Goal: Information Seeking & Learning: Learn about a topic

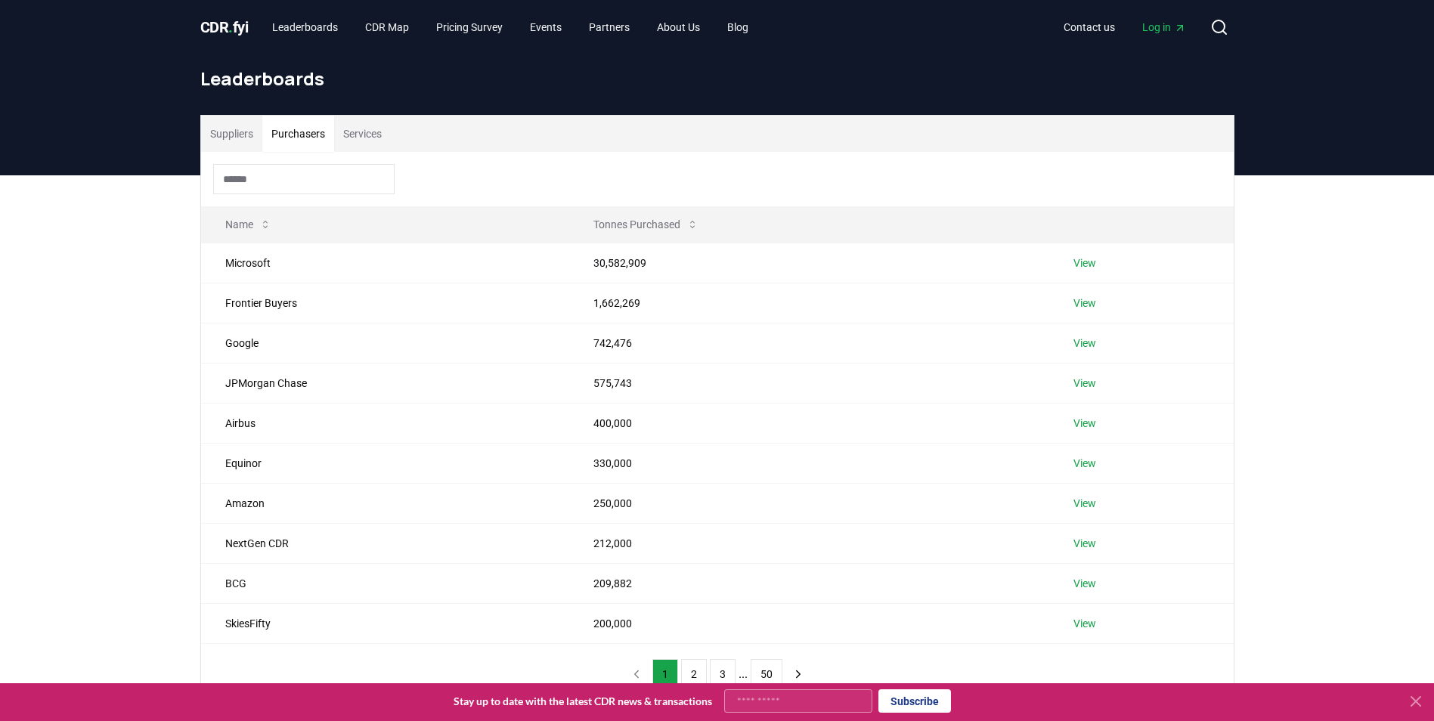
click at [216, 18] on span "CDR . fyi" at bounding box center [224, 27] width 48 height 18
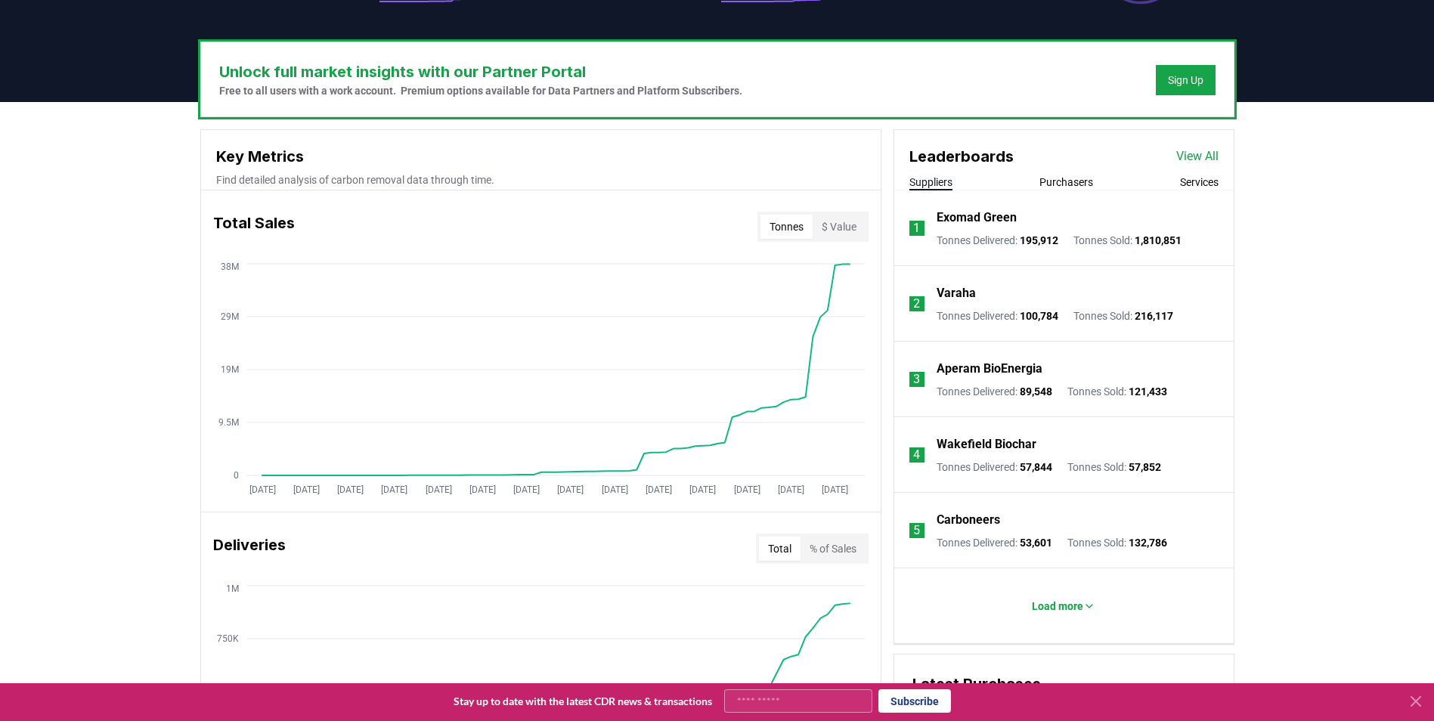
scroll to position [459, 0]
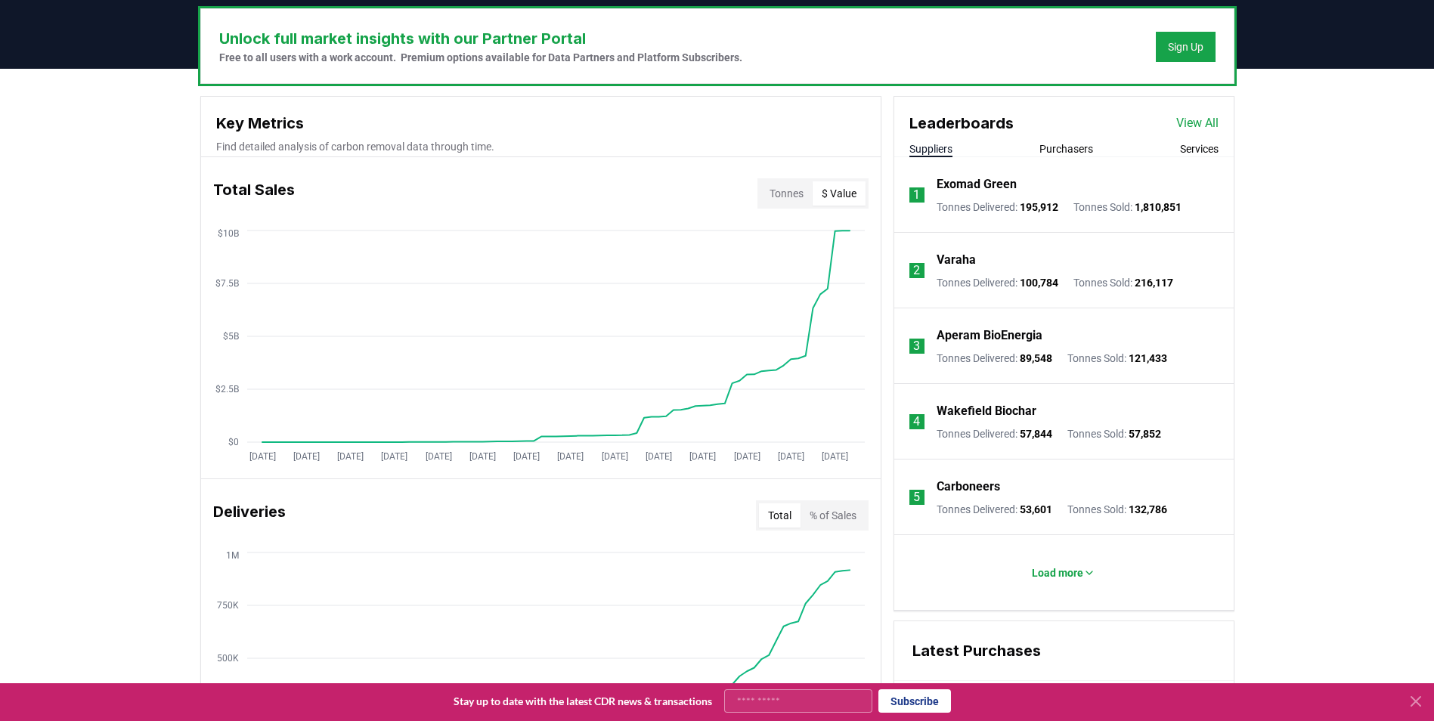
click at [859, 199] on button "$ Value" at bounding box center [839, 193] width 53 height 24
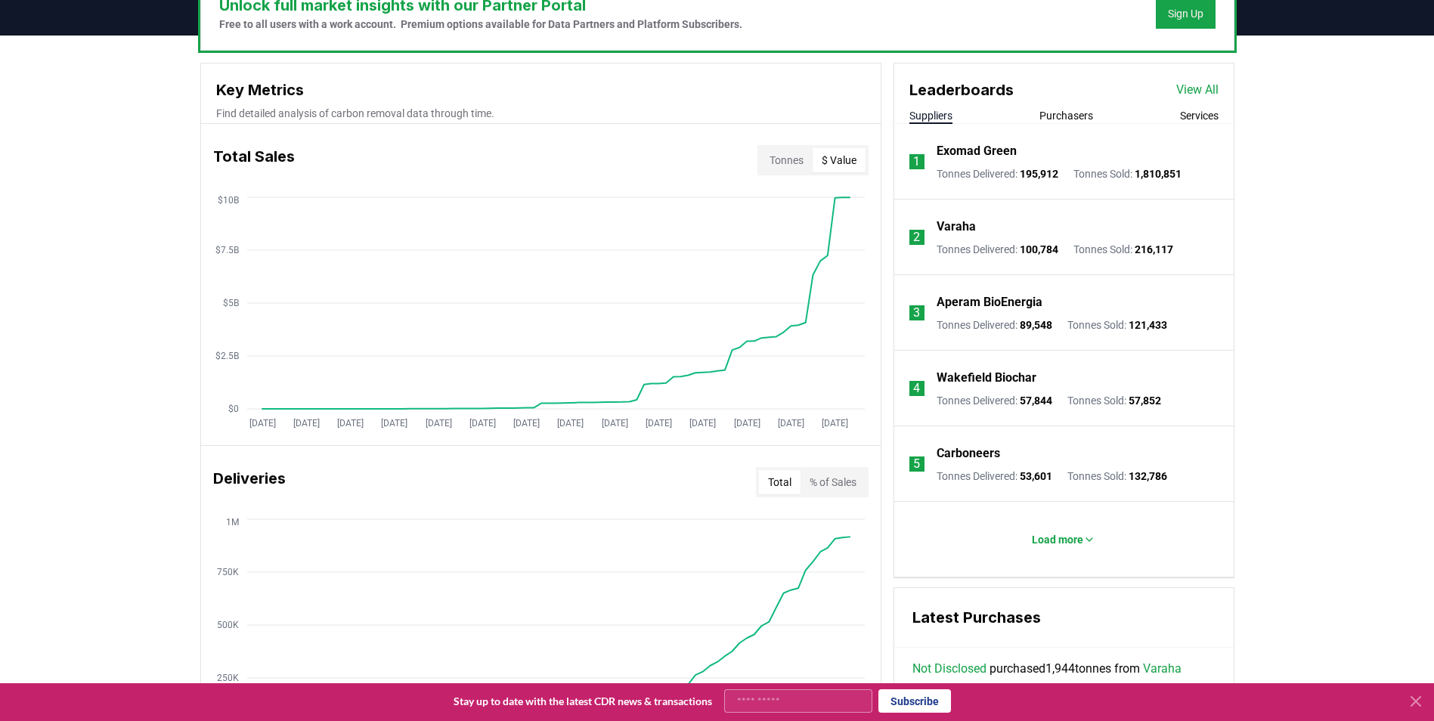
scroll to position [467, 0]
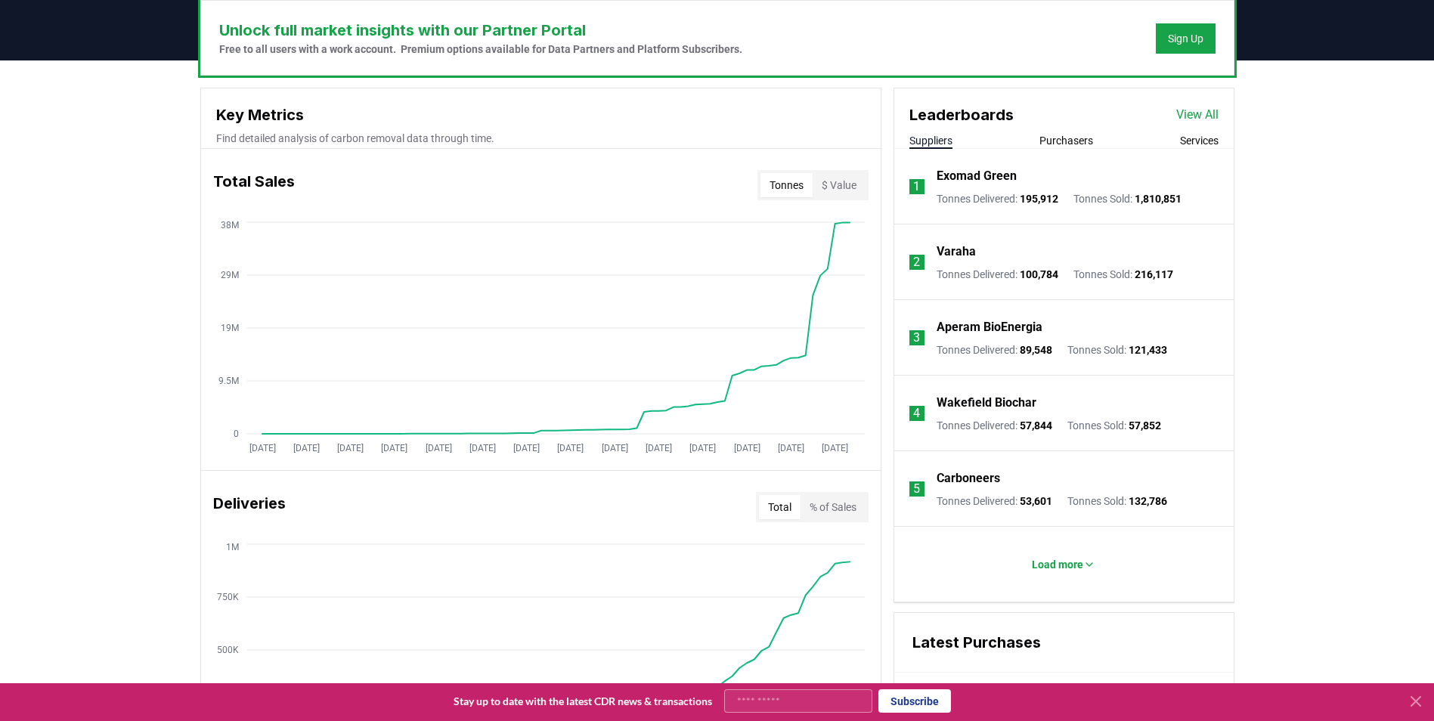
click at [791, 194] on button "Tonnes" at bounding box center [786, 185] width 52 height 24
click at [834, 181] on button "$ Value" at bounding box center [839, 185] width 53 height 24
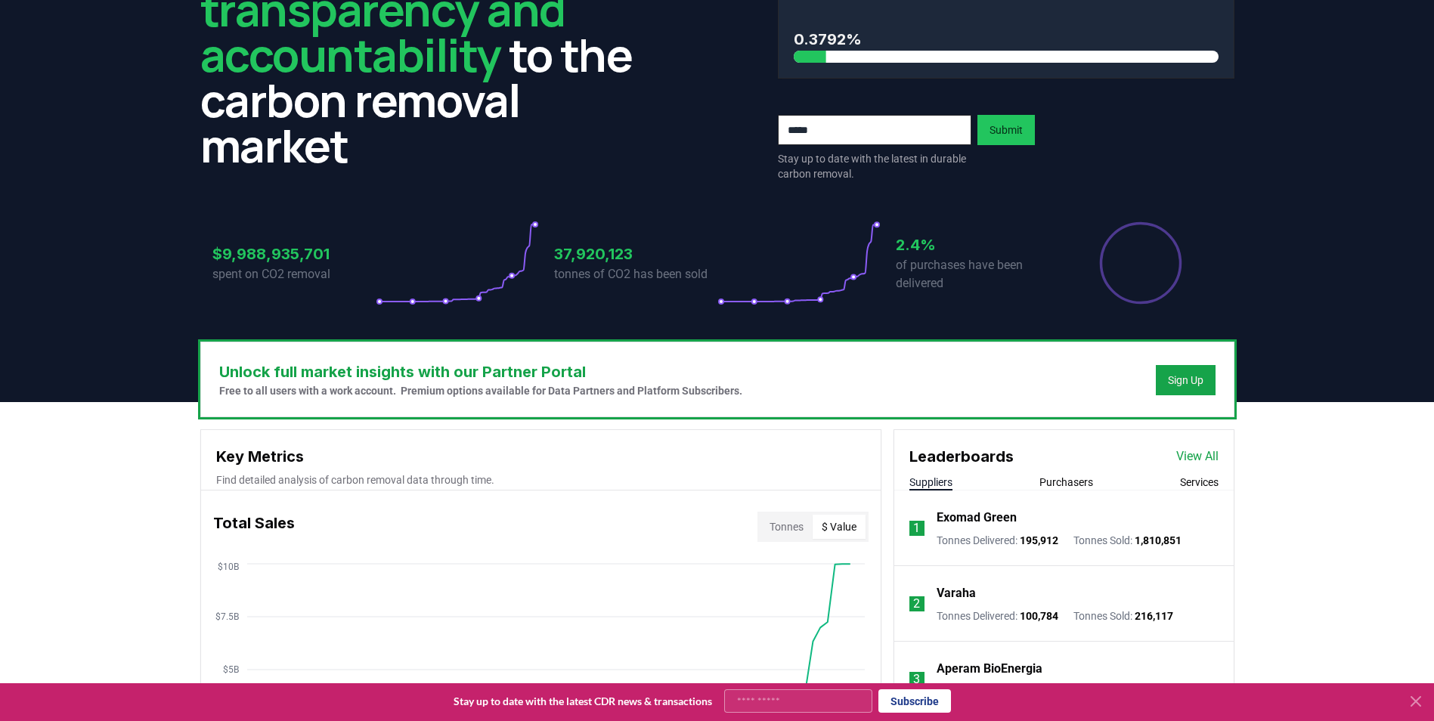
scroll to position [0, 0]
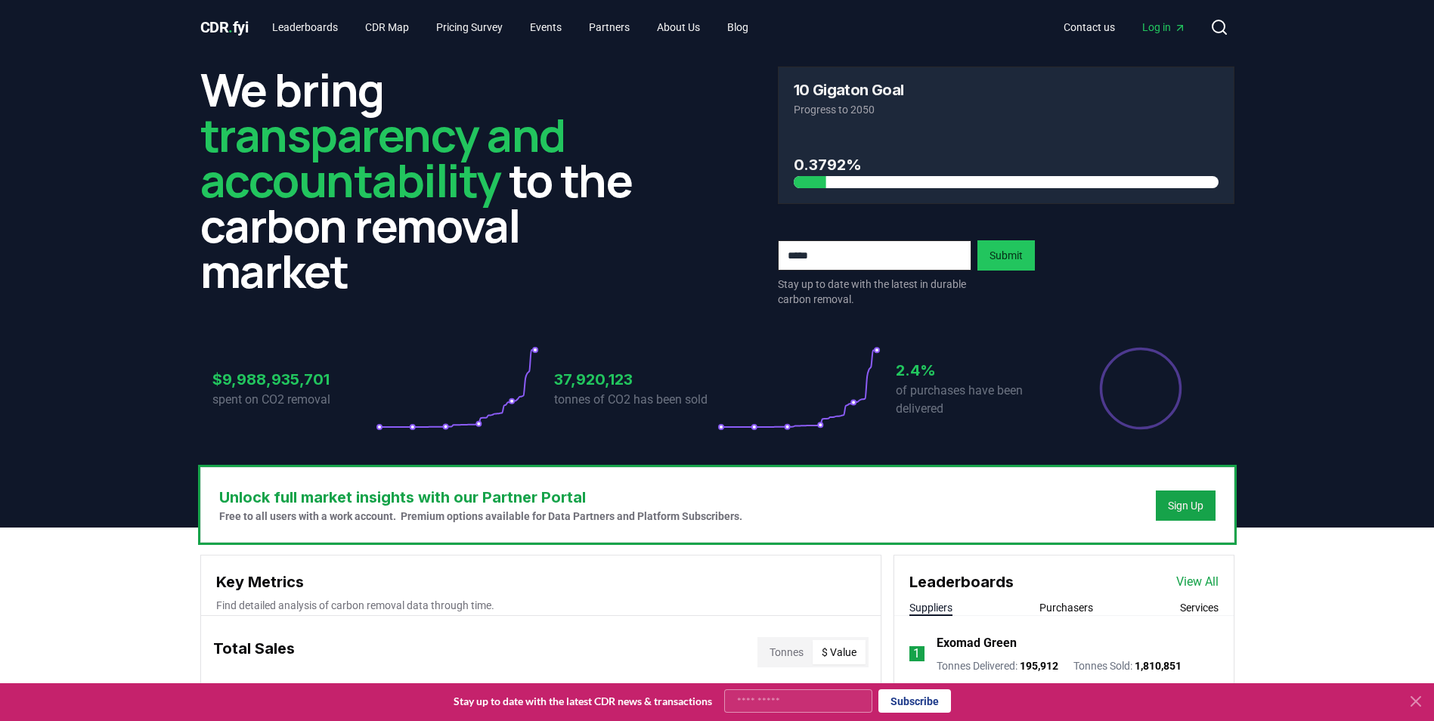
click at [317, 11] on div "CDR . fyi Leaderboards CDR Map Pricing Survey Events Partners About Us Blog Con…" at bounding box center [717, 27] width 1034 height 54
click at [317, 20] on link "Leaderboards" at bounding box center [305, 27] width 90 height 27
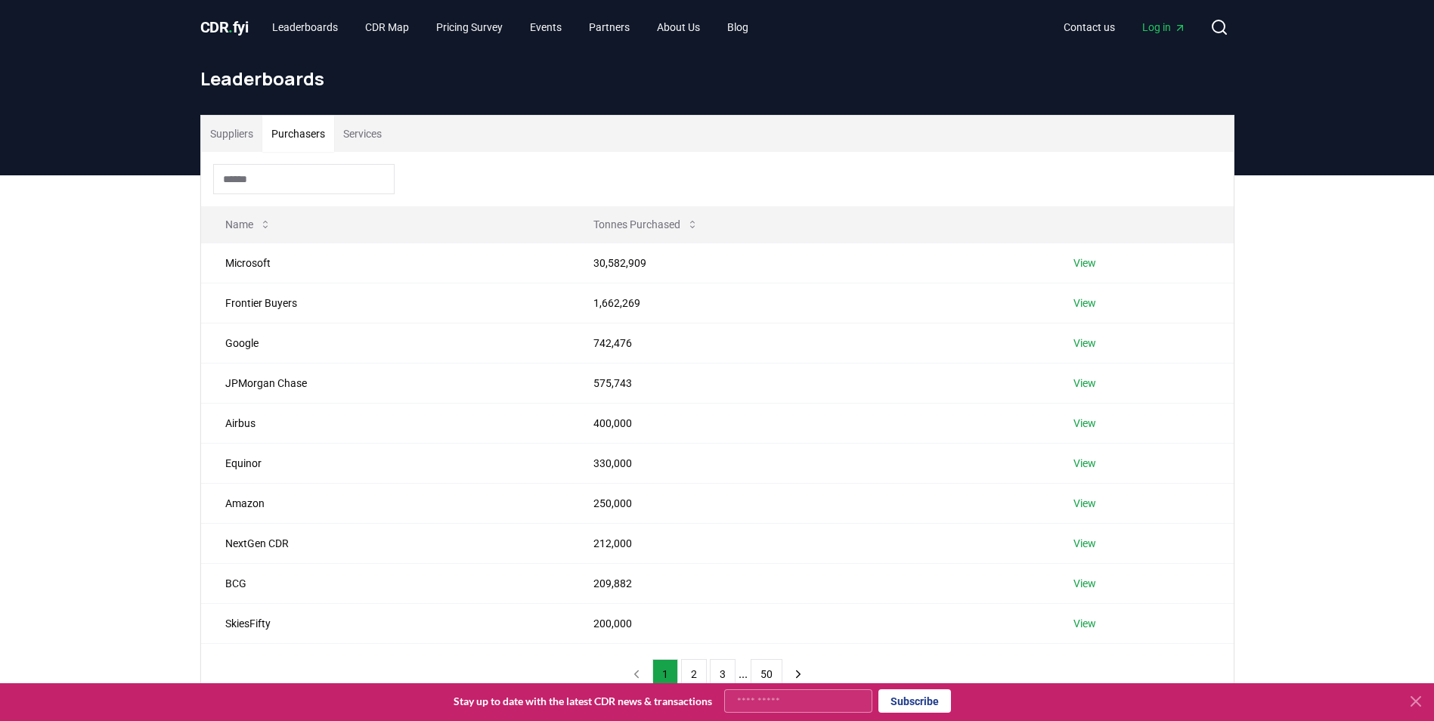
click at [311, 132] on button "Purchasers" at bounding box center [298, 134] width 72 height 36
click at [279, 264] on td "Microsoft" at bounding box center [385, 263] width 369 height 40
click at [1098, 262] on td "View" at bounding box center [1141, 263] width 184 height 40
click at [1082, 265] on link "View" at bounding box center [1084, 262] width 23 height 15
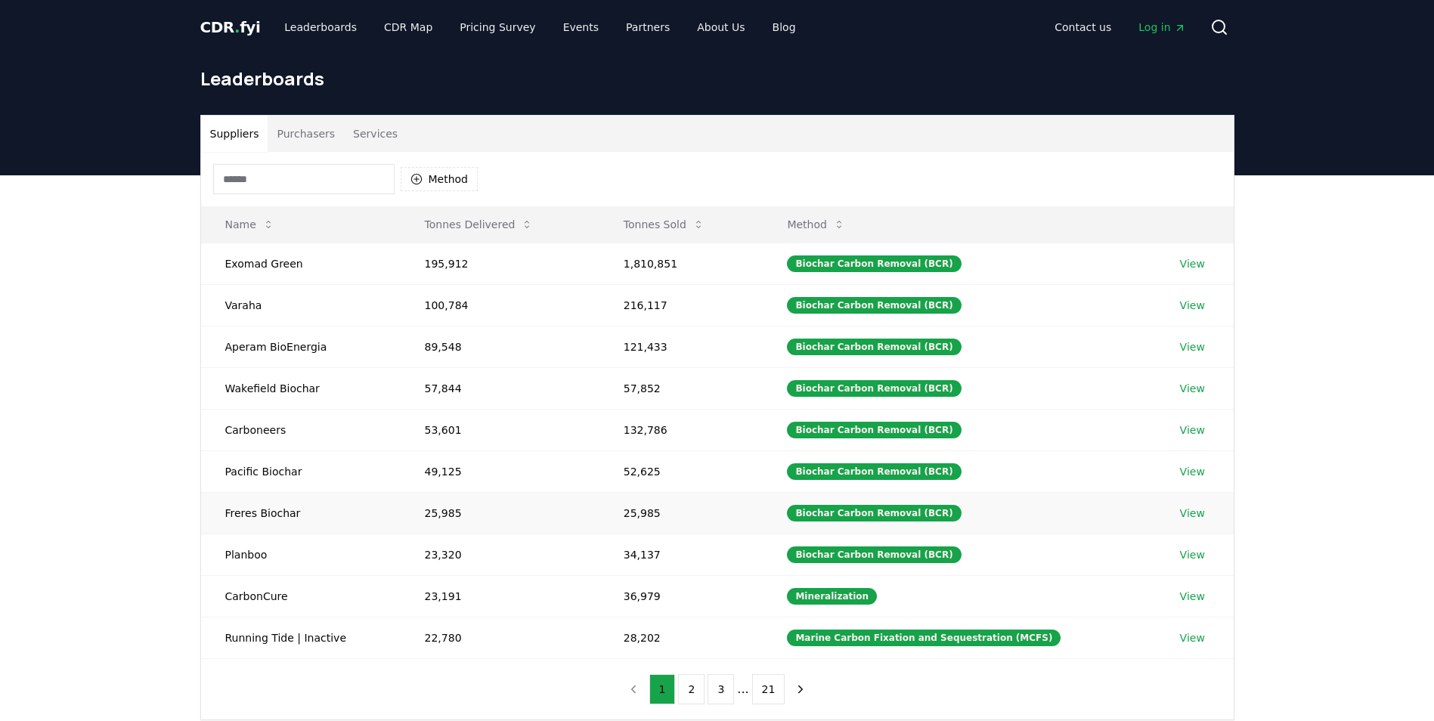
scroll to position [109, 0]
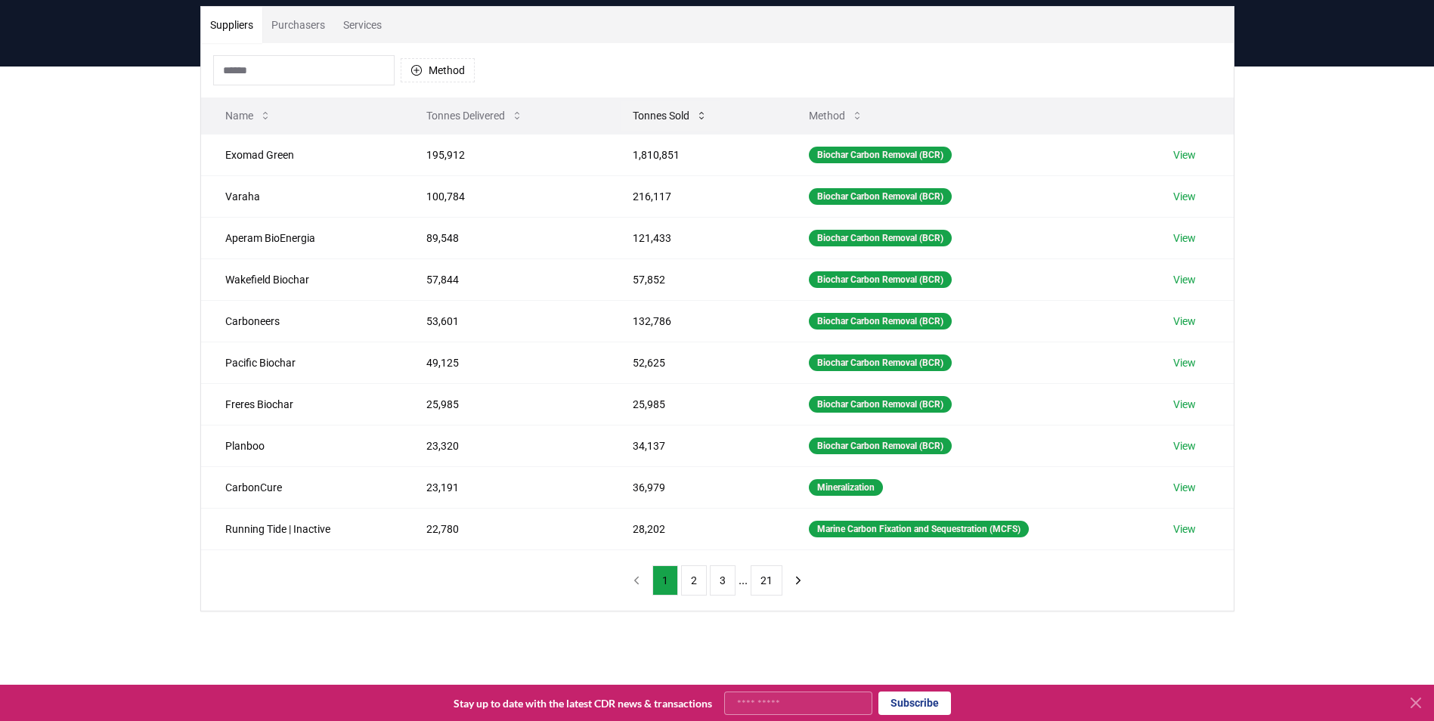
click at [639, 117] on button "Tonnes Sold" at bounding box center [670, 116] width 99 height 30
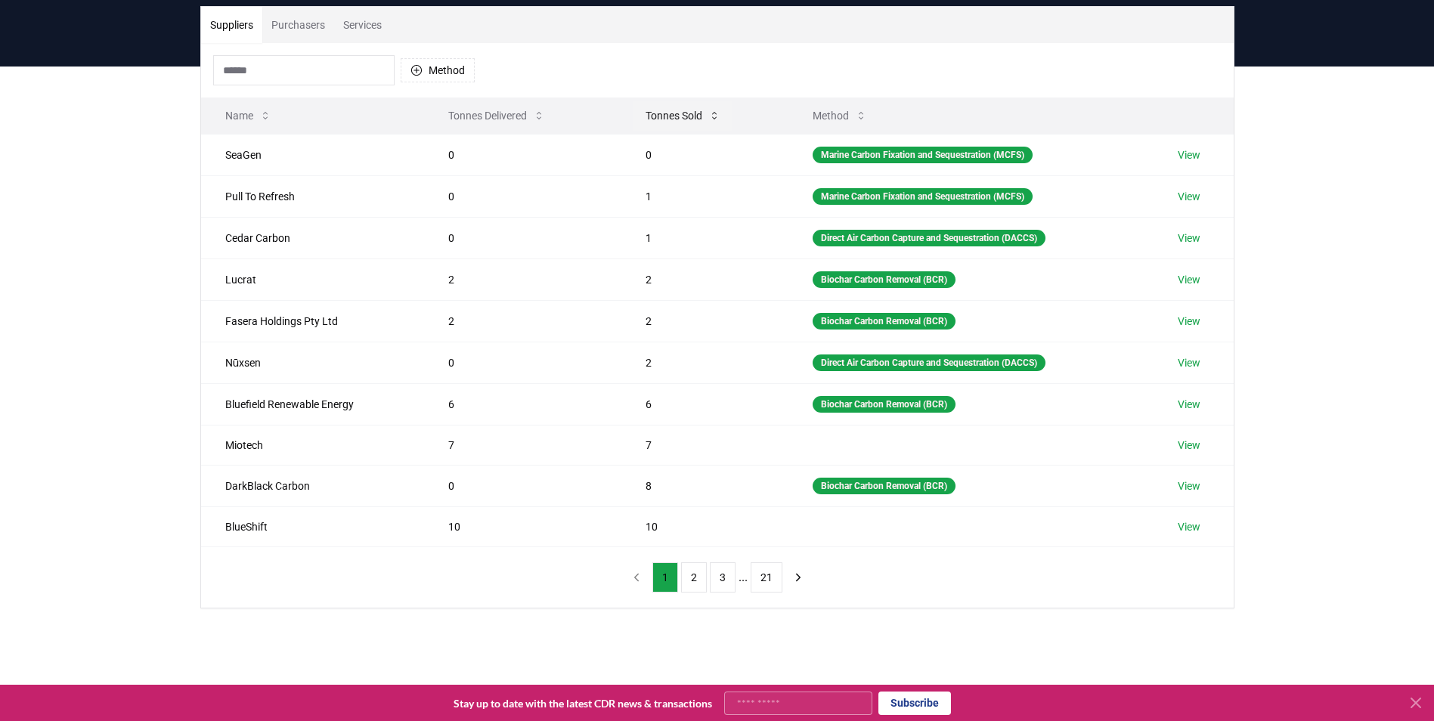
click at [639, 117] on button "Tonnes Sold" at bounding box center [682, 116] width 99 height 30
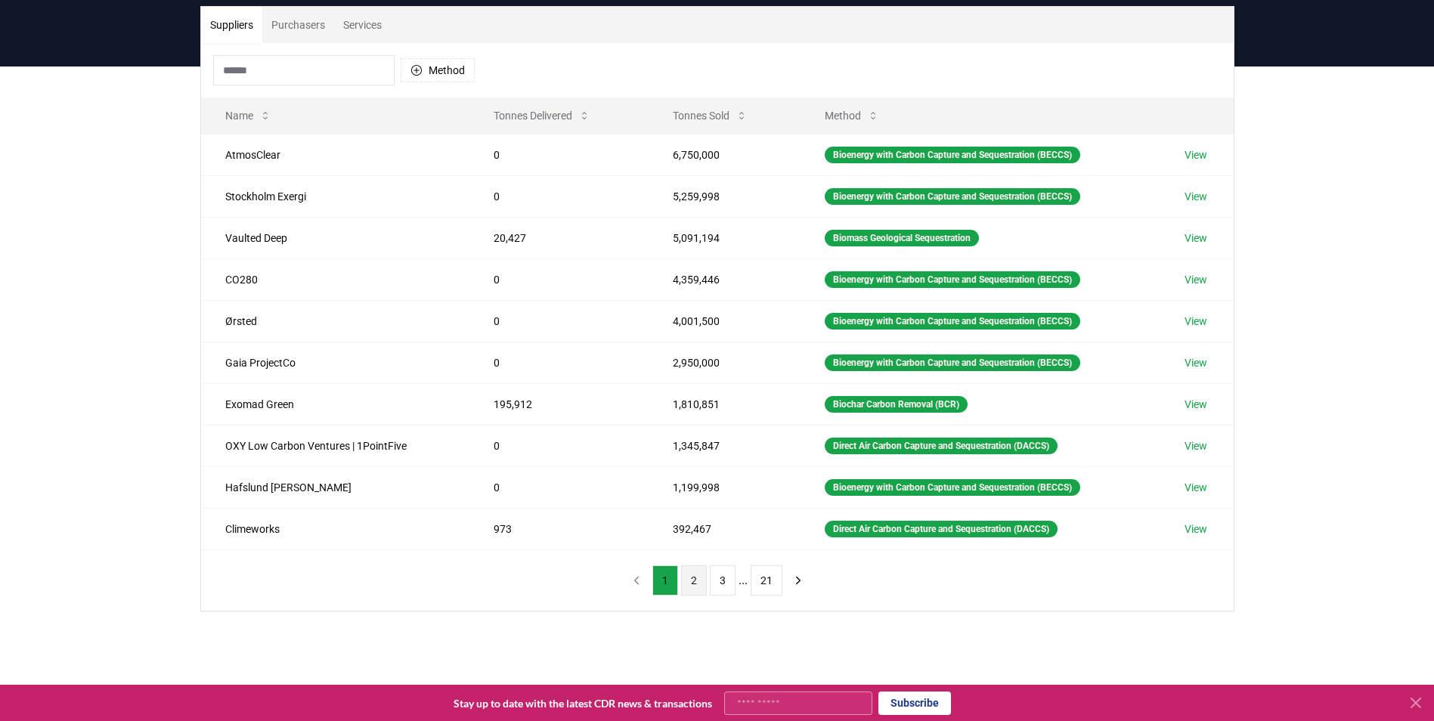
click at [693, 588] on button "2" at bounding box center [694, 580] width 26 height 30
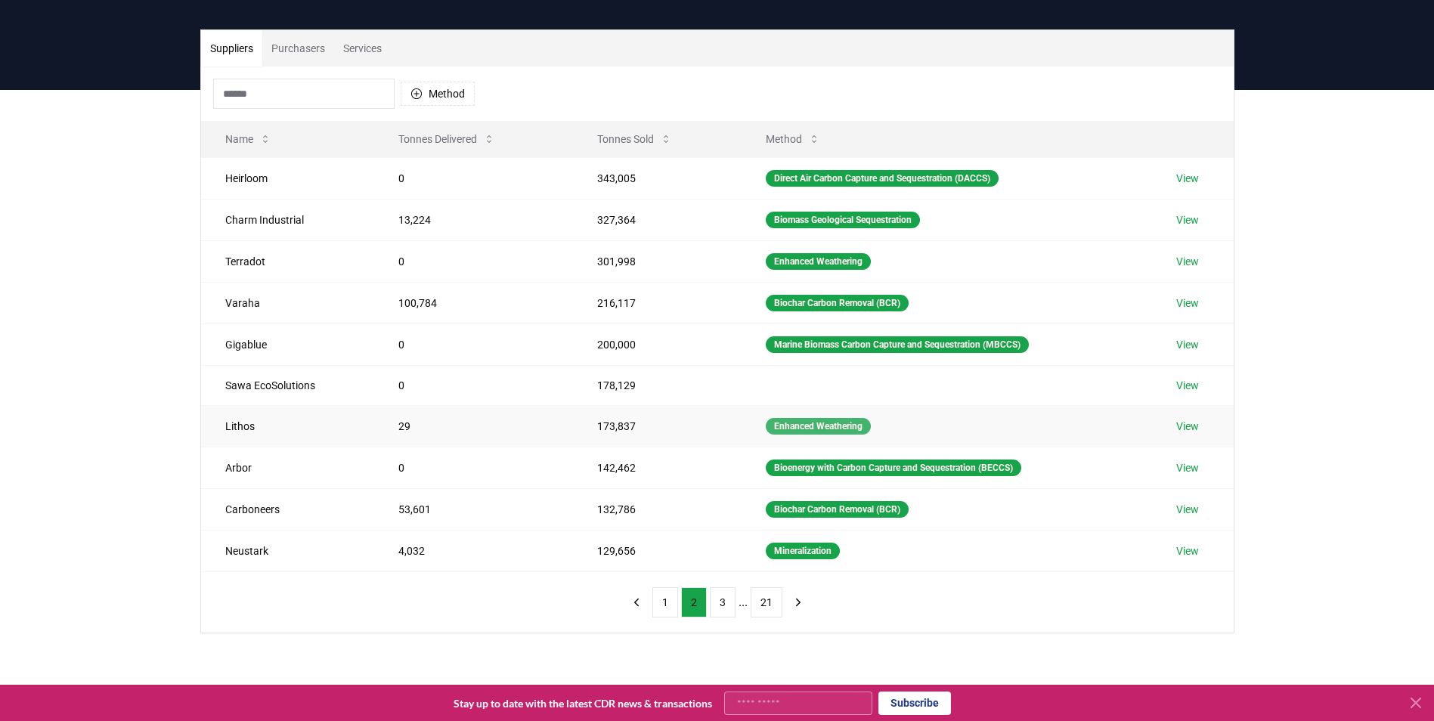
scroll to position [85, 0]
